Goal: Information Seeking & Learning: Find specific page/section

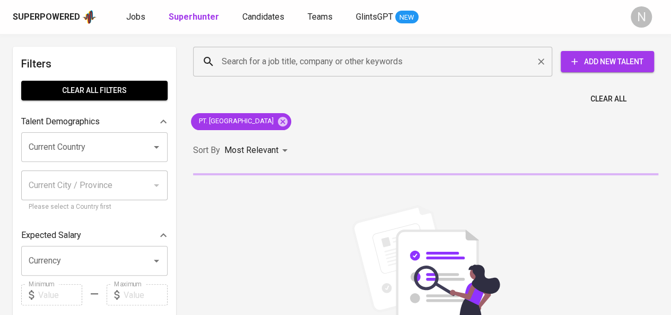
click at [255, 63] on input "Search for a job title, company or other keywords" at bounding box center [375, 61] width 313 height 20
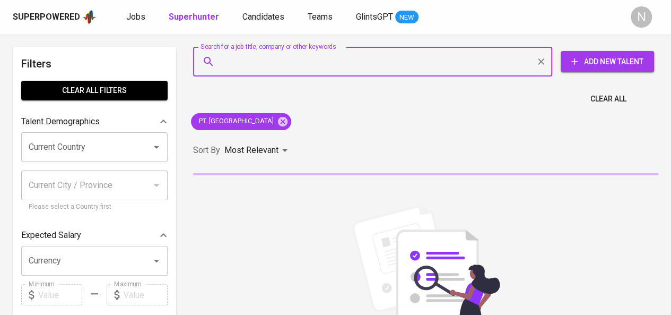
paste input "PT Renjana Sinergi Indonesia"
type input "PT Renjana Sinergi Indonesia"
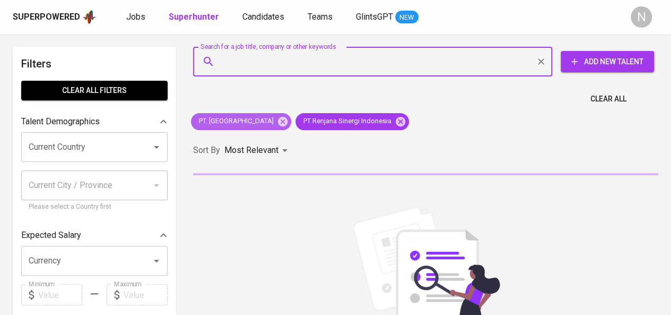
click at [283, 123] on icon at bounding box center [283, 122] width 12 height 12
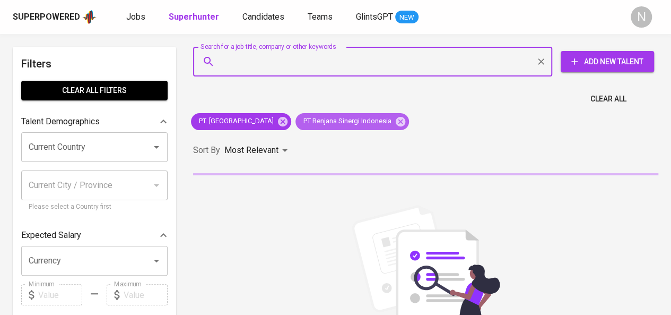
click at [296, 123] on span "PT Renjana Sinergi Indonesia" at bounding box center [347, 121] width 102 height 10
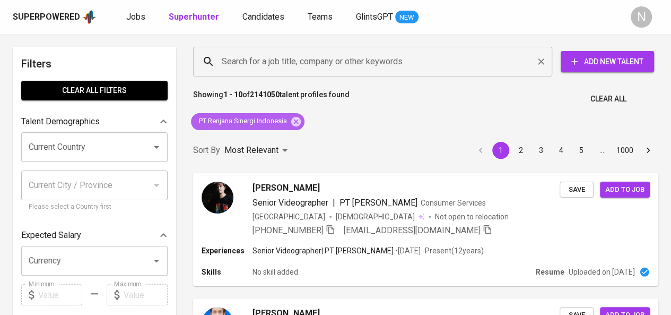
click at [262, 71] on div "Search for a job title, company or other keywords" at bounding box center [372, 62] width 359 height 30
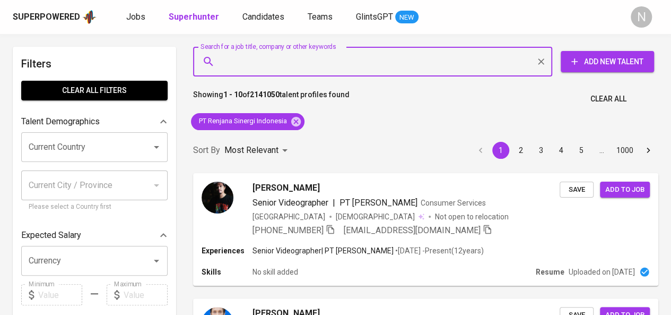
paste input "DAPUR BGN NGAWEN"
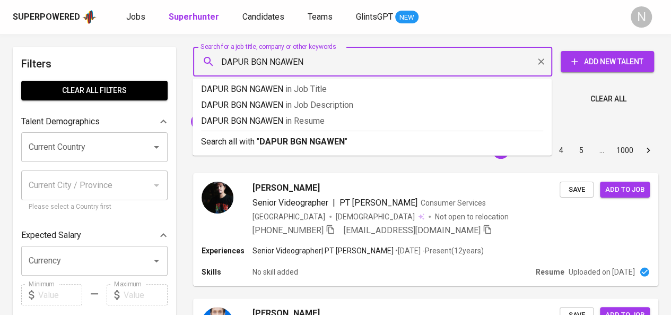
type input "DAPUR BGN NGAWEN"
click at [568, 99] on div "Showing 1 - 10 of 2141050 talent profiles found Clear All" at bounding box center [426, 96] width 478 height 26
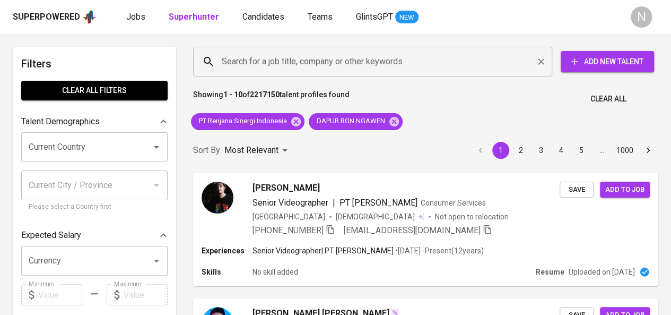
click at [318, 62] on input "Search for a job title, company or other keywords" at bounding box center [375, 61] width 313 height 20
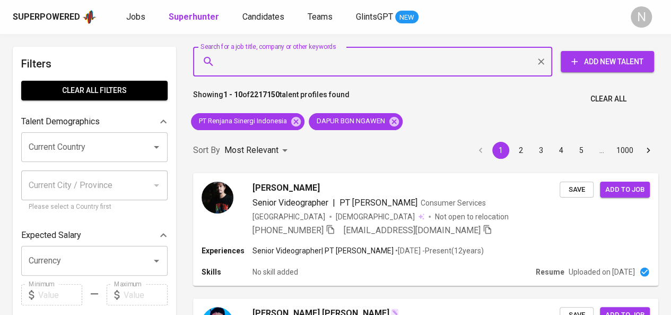
paste input "DAPUR BGN NGAWEN"
type input "DAPUR BGN NGAWEN"
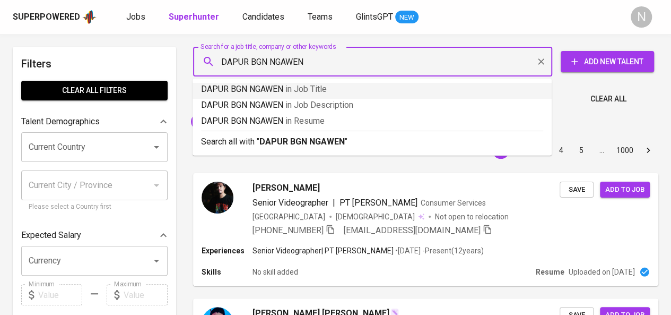
click at [291, 88] on span "in Job Title" at bounding box center [305, 89] width 41 height 10
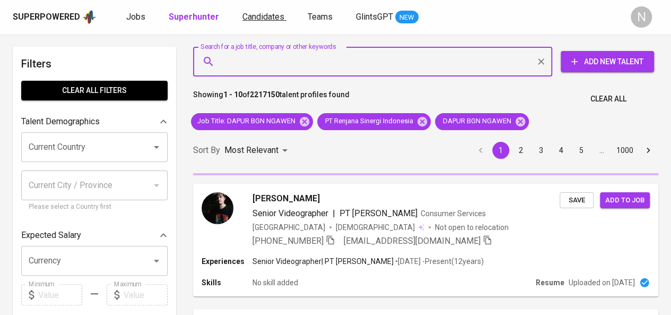
click at [264, 71] on input "Search for a job title, company or other keywords" at bounding box center [375, 61] width 313 height 20
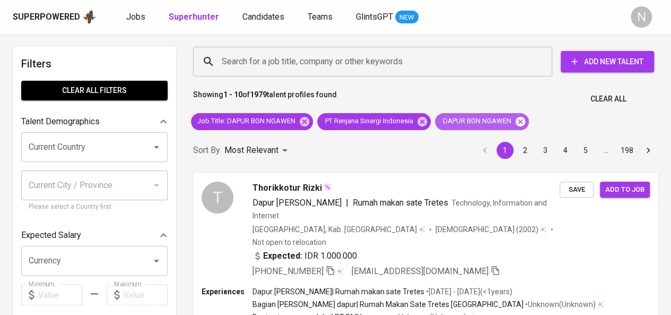
click at [525, 123] on icon at bounding box center [521, 121] width 10 height 10
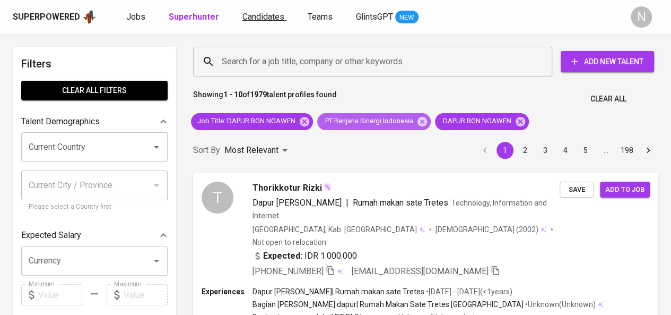
click at [424, 122] on icon at bounding box center [423, 122] width 12 height 12
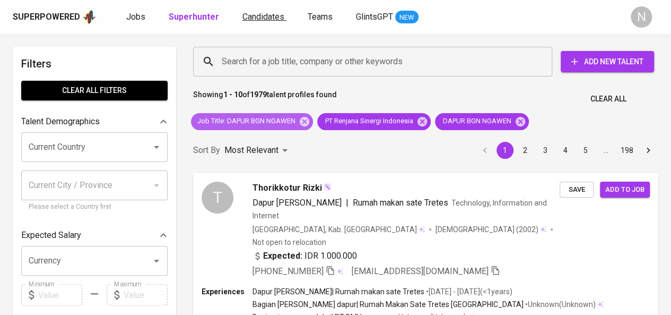
click at [306, 121] on icon at bounding box center [305, 121] width 10 height 10
click at [263, 17] on span "Candidates" at bounding box center [263, 17] width 42 height 10
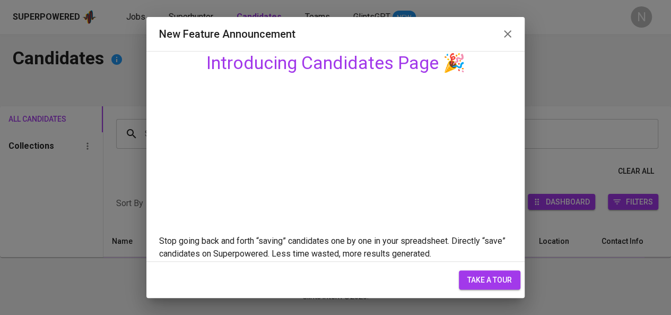
click at [252, 15] on div "New Feature Announcement Introducing Candidates Page 🎉 Stop going back and fort…" at bounding box center [335, 157] width 671 height 315
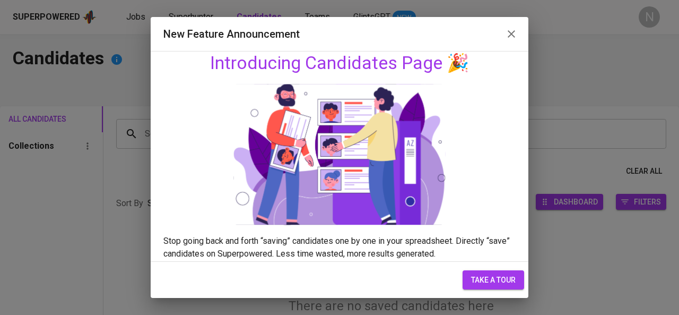
click at [522, 36] on button "button" at bounding box center [511, 33] width 25 height 25
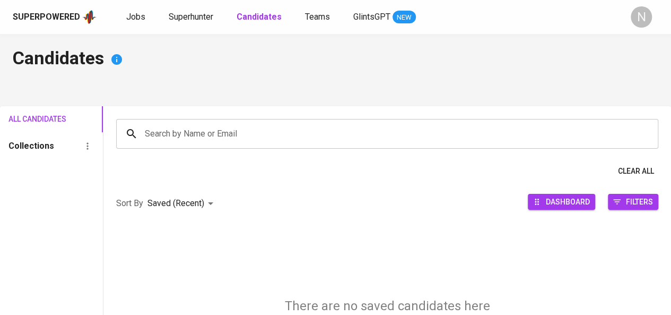
click at [218, 134] on input "Search by Name or Email" at bounding box center [390, 134] width 496 height 20
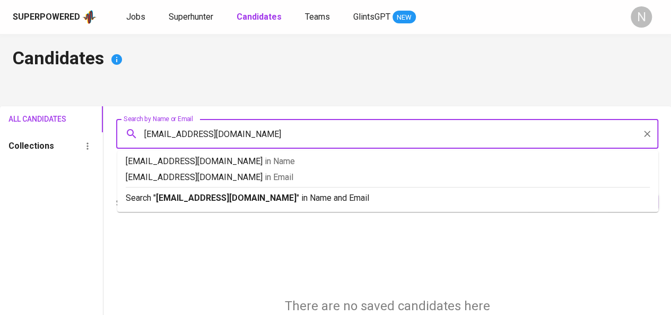
type input "aldystay412@gmail.com"
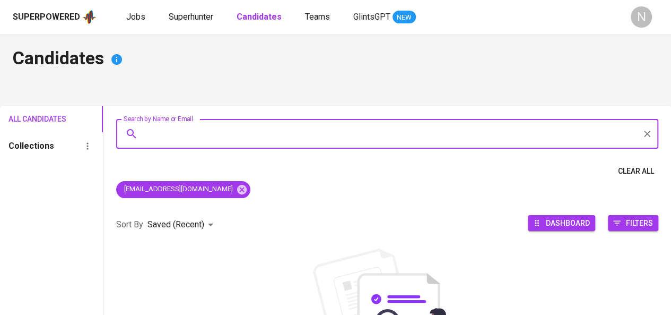
click at [220, 136] on input "Search by Name or Email" at bounding box center [390, 134] width 496 height 20
click at [237, 189] on icon at bounding box center [242, 189] width 10 height 10
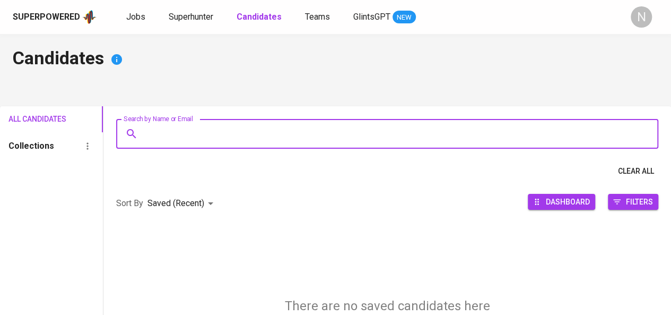
click at [227, 141] on input "Search by Name or Email" at bounding box center [390, 134] width 496 height 20
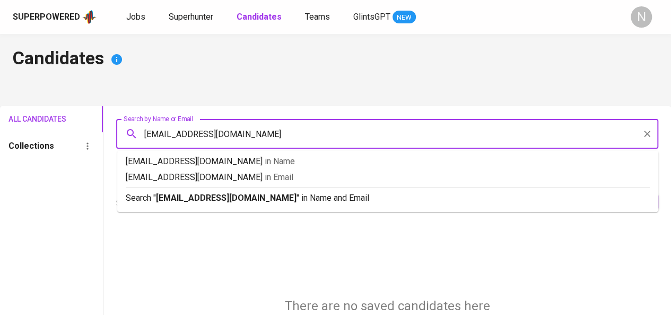
type input "[EMAIL_ADDRESS][DOMAIN_NAME]"
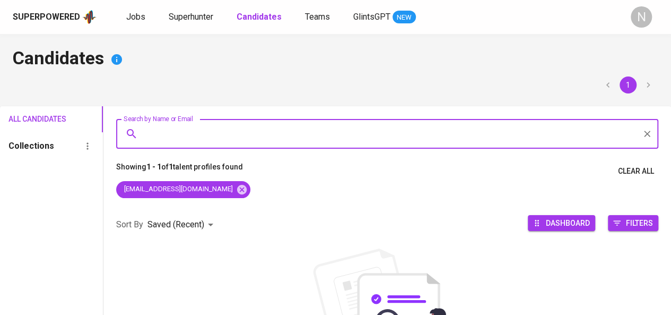
click at [528, 224] on button "Dashboard" at bounding box center [561, 223] width 67 height 16
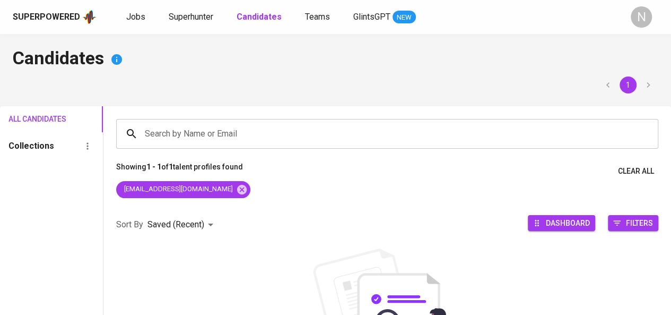
click at [313, 223] on div "Sort By Saved (Recent) DESC Dashboard Filters" at bounding box center [387, 224] width 568 height 45
click at [236, 187] on icon at bounding box center [242, 190] width 12 height 12
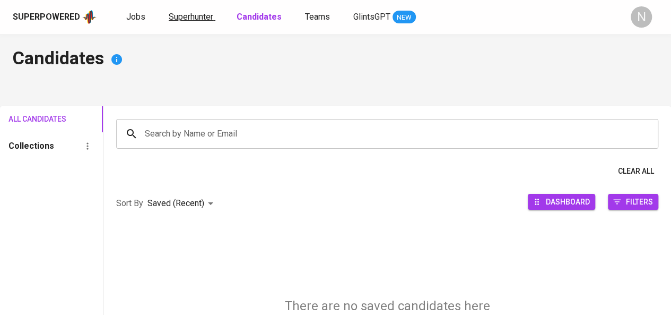
click at [213, 22] on link "Superhunter" at bounding box center [192, 17] width 47 height 13
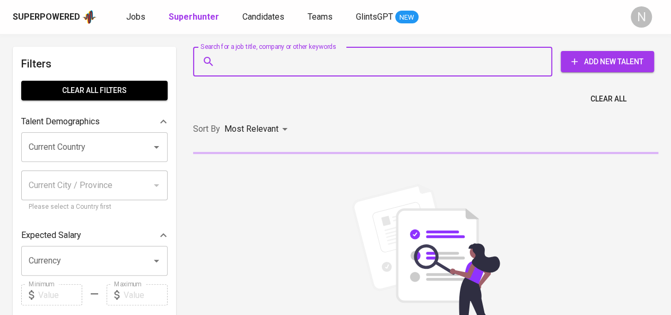
click at [250, 61] on input "Search for a job title, company or other keywords" at bounding box center [375, 61] width 313 height 20
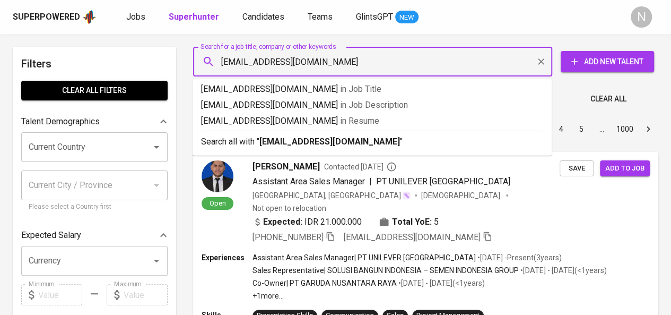
type input "nurtrisnawati55@gmai.com"
click at [565, 99] on div "Showing 1 - 10 of 13593253 talent profiles found Clear All" at bounding box center [426, 96] width 478 height 26
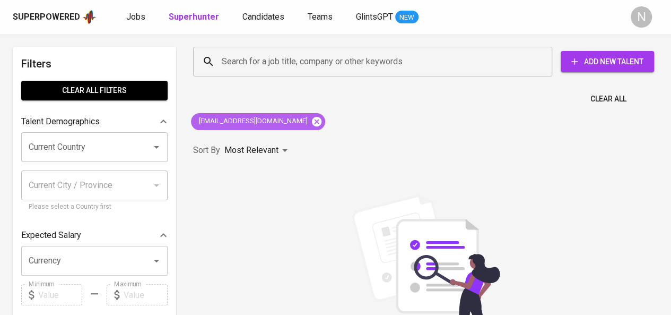
click at [312, 119] on icon at bounding box center [317, 121] width 10 height 10
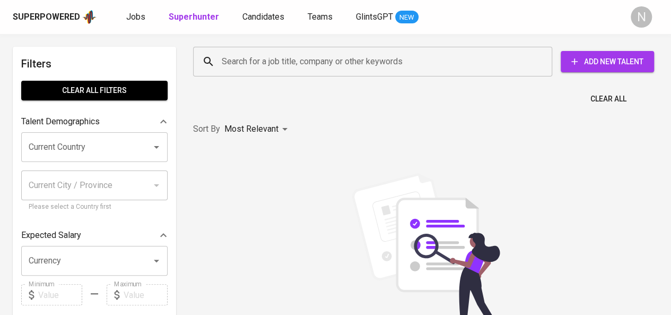
click at [334, 46] on div "Search for a job title, company or other keywords Search for a job title, compa…" at bounding box center [423, 62] width 465 height 34
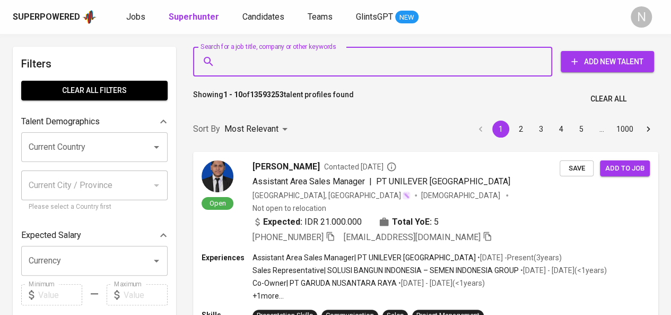
click at [392, 68] on input "Search for a job title, company or other keywords" at bounding box center [375, 61] width 313 height 20
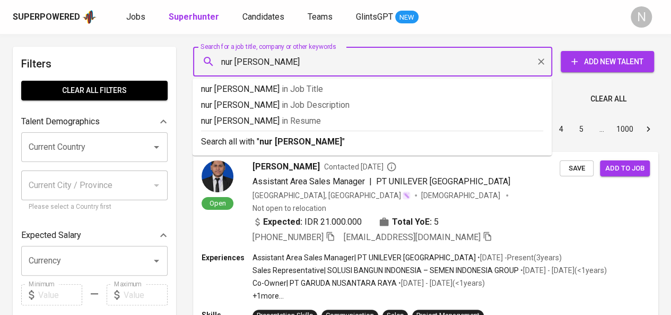
type input "nur [PERSON_NAME]"
click at [456, 23] on div "Superpowered Jobs Superhunter Candidates Teams GlintsGPT NEW" at bounding box center [319, 17] width 612 height 16
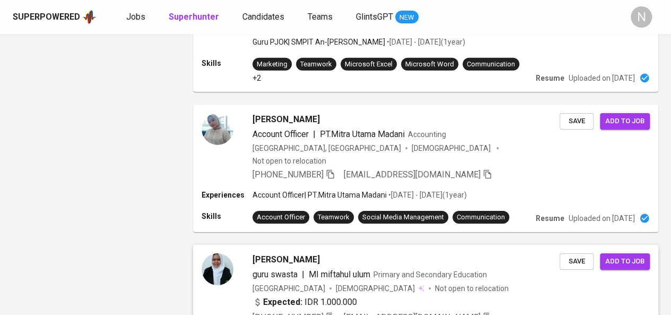
scroll to position [1730, 0]
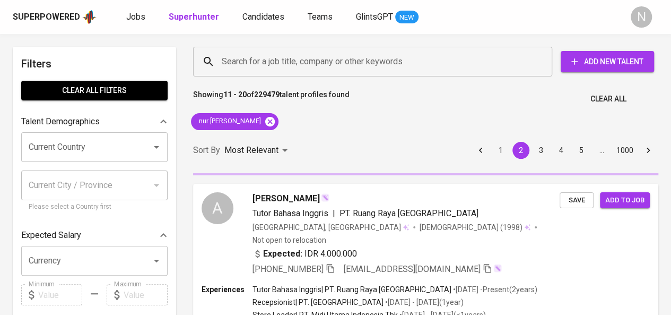
click at [362, 59] on input "Search for a job title, company or other keywords" at bounding box center [375, 61] width 313 height 20
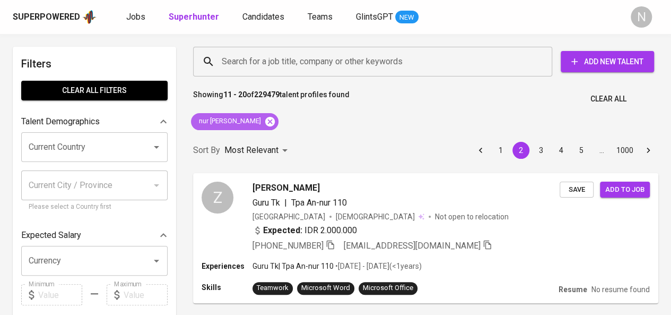
click at [275, 120] on icon at bounding box center [270, 121] width 10 height 10
click at [279, 141] on div "Most Relevant" at bounding box center [257, 151] width 67 height 20
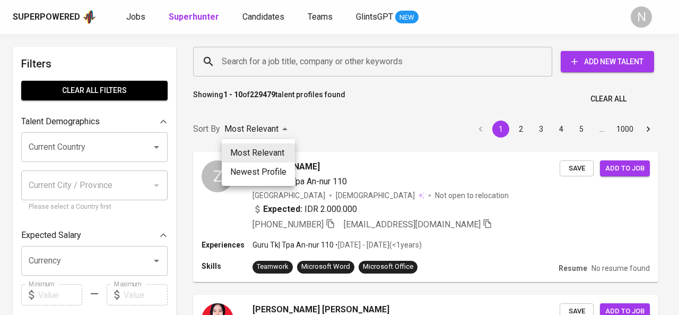
click at [316, 65] on div at bounding box center [339, 157] width 679 height 315
click at [331, 67] on div "Most Relevant Newest Profile" at bounding box center [339, 157] width 679 height 315
click at [361, 91] on div "Most Relevant Newest Profile" at bounding box center [339, 157] width 679 height 315
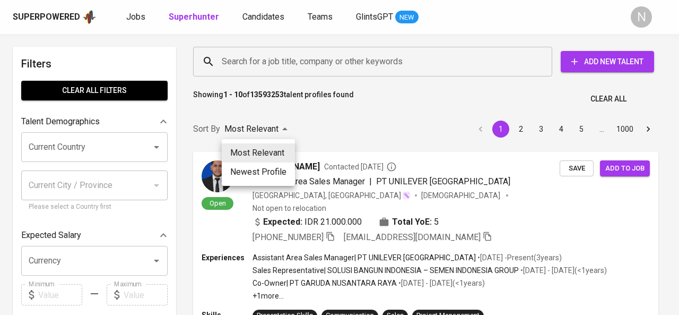
click at [370, 73] on div at bounding box center [339, 157] width 679 height 315
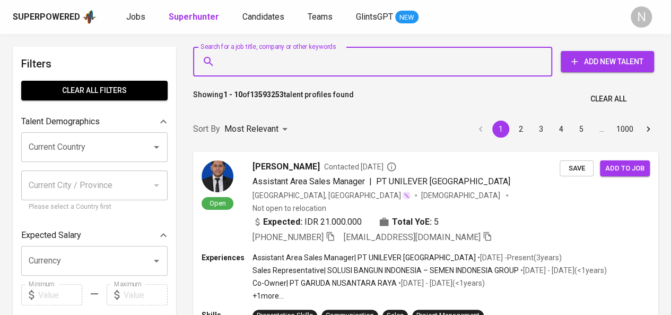
click at [391, 66] on input "Search for a job title, company or other keywords" at bounding box center [375, 61] width 313 height 20
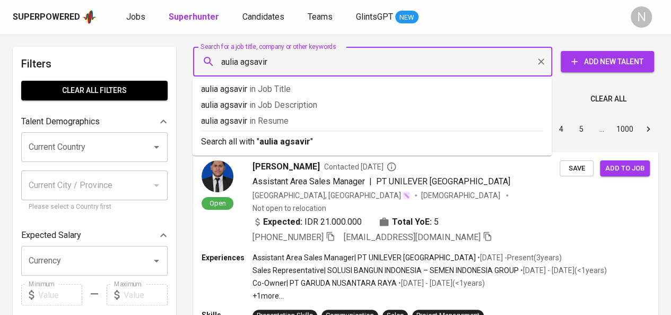
type input "aulia agsavira"
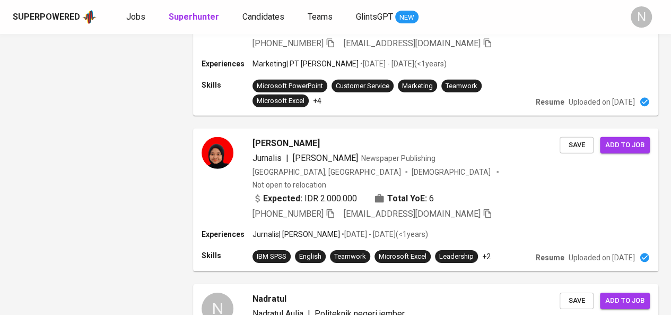
scroll to position [1630, 0]
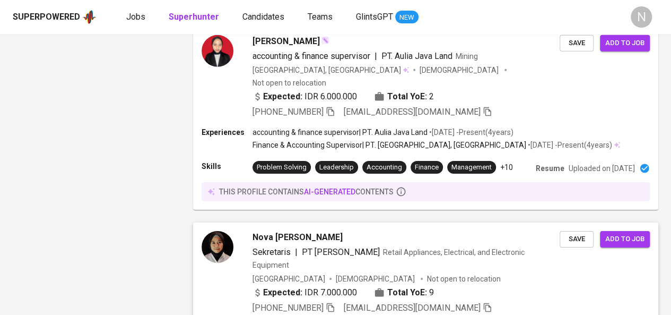
scroll to position [1755, 0]
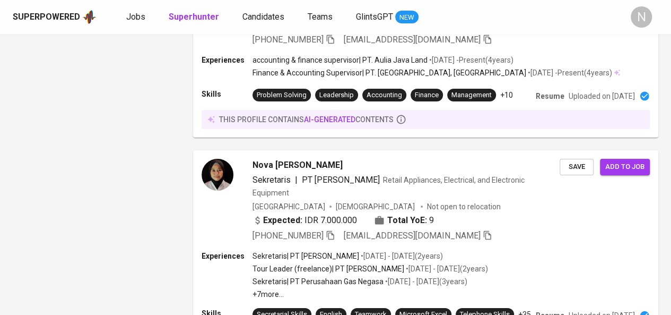
drag, startPoint x: 267, startPoint y: 266, endPoint x: 329, endPoint y: 160, distance: 122.9
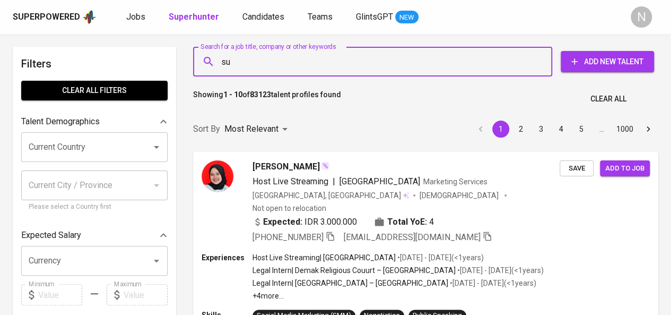
type input "sui"
